Goal: Information Seeking & Learning: Learn about a topic

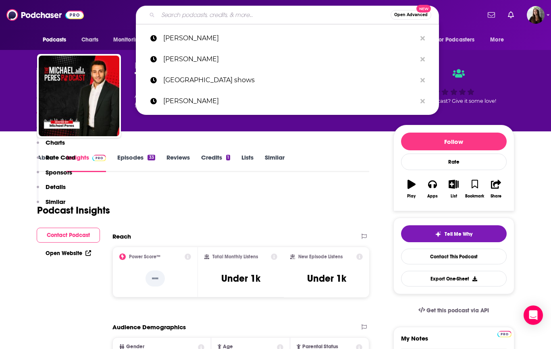
click at [252, 13] on input "Search podcasts, credits, & more..." at bounding box center [274, 14] width 233 height 13
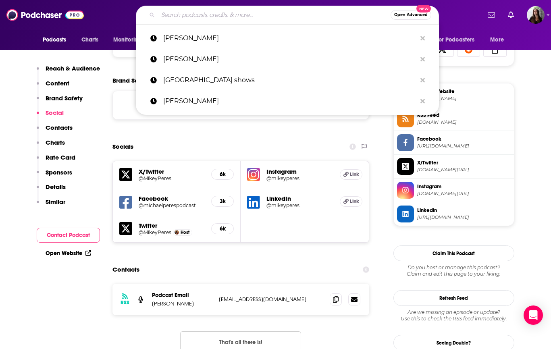
scroll to position [536, 0]
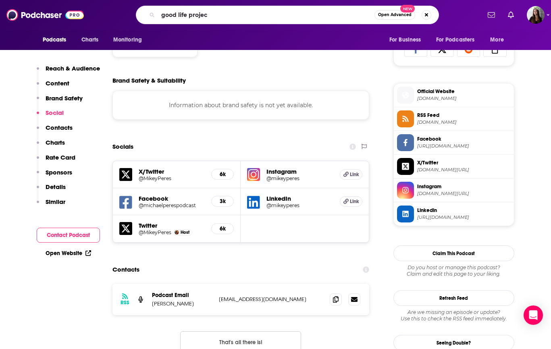
type input "good life project"
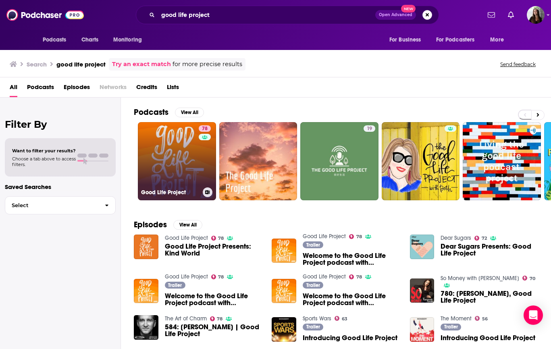
click at [163, 169] on link "78 Good Life Project" at bounding box center [177, 161] width 78 height 78
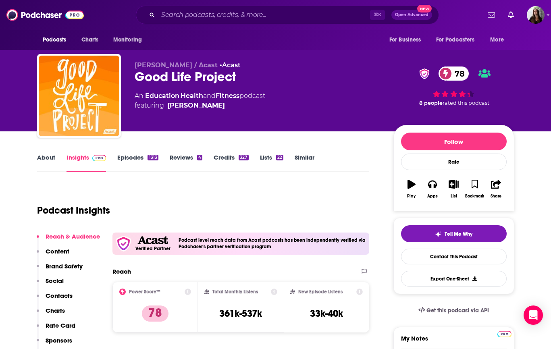
scroll to position [6, 0]
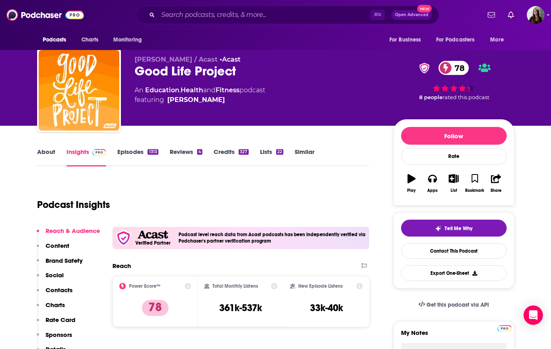
click at [136, 153] on link "Episodes 1313" at bounding box center [137, 157] width 41 height 19
